Goal: Use online tool/utility: Utilize a website feature to perform a specific function

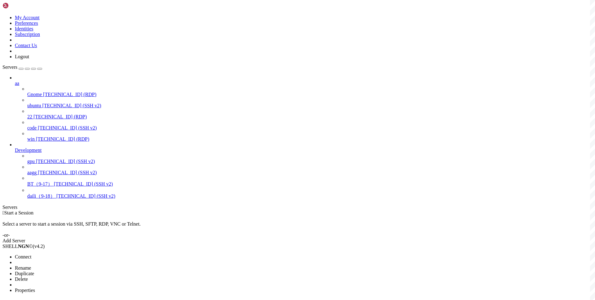
click at [146, 63] on div at bounding box center [297, 150] width 595 height 300
click at [31, 254] on span "Connect" at bounding box center [23, 256] width 16 height 5
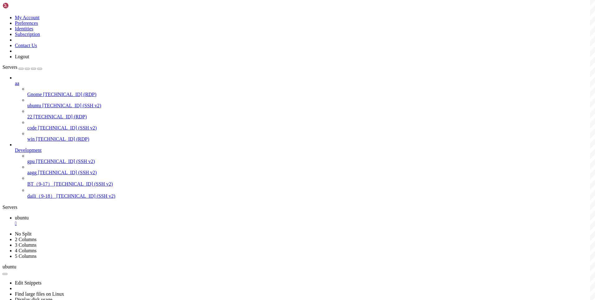
click at [107, 221] on div "" at bounding box center [304, 224] width 578 height 6
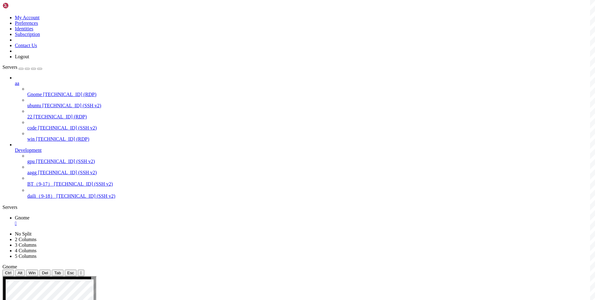
click at [107, 221] on div "" at bounding box center [304, 224] width 578 height 6
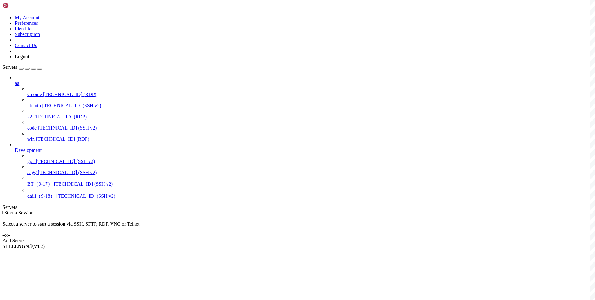
click at [182, 210] on div " Start a Session" at bounding box center [297, 213] width 590 height 6
click at [31, 254] on span "Connect" at bounding box center [23, 256] width 16 height 5
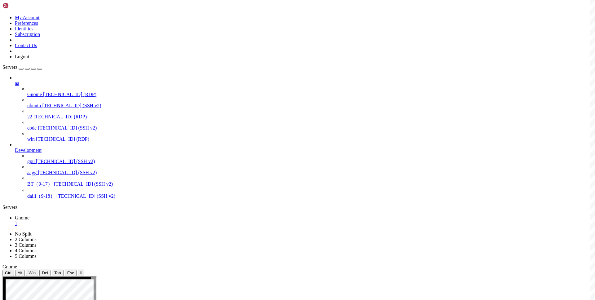
click at [109, 221] on div "" at bounding box center [304, 224] width 578 height 6
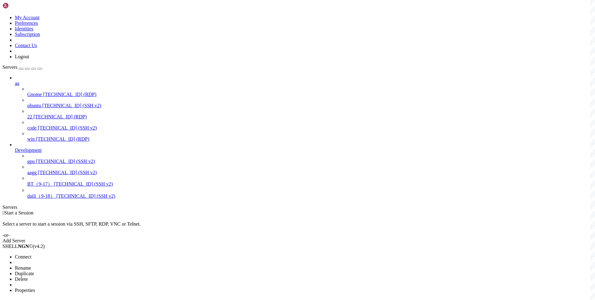
click at [67, 254] on li "Connect" at bounding box center [43, 257] width 56 height 6
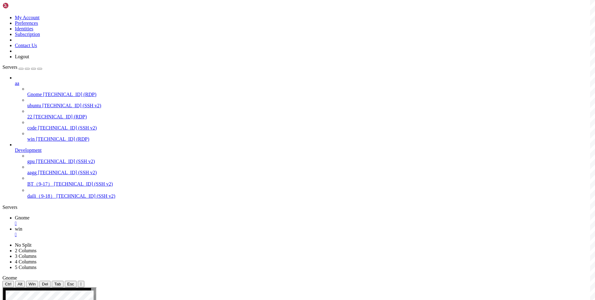
click at [137, 232] on div "" at bounding box center [304, 235] width 578 height 6
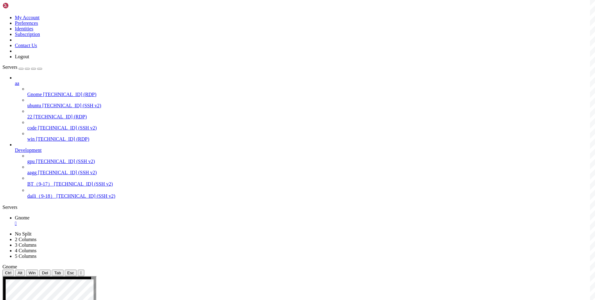
click at [109, 221] on div "" at bounding box center [304, 224] width 578 height 6
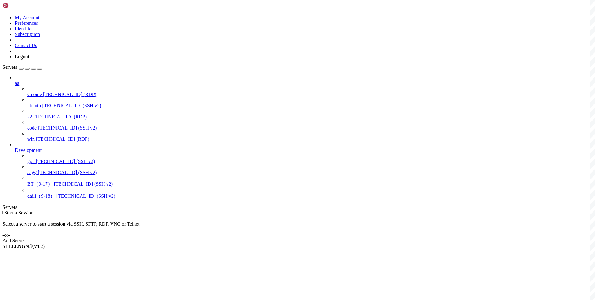
click at [169, 210] on div " Start a Session Select a server to start a session via SSH, SFTP, RDP, VNC or…" at bounding box center [297, 226] width 590 height 33
